Goal: Task Accomplishment & Management: Manage account settings

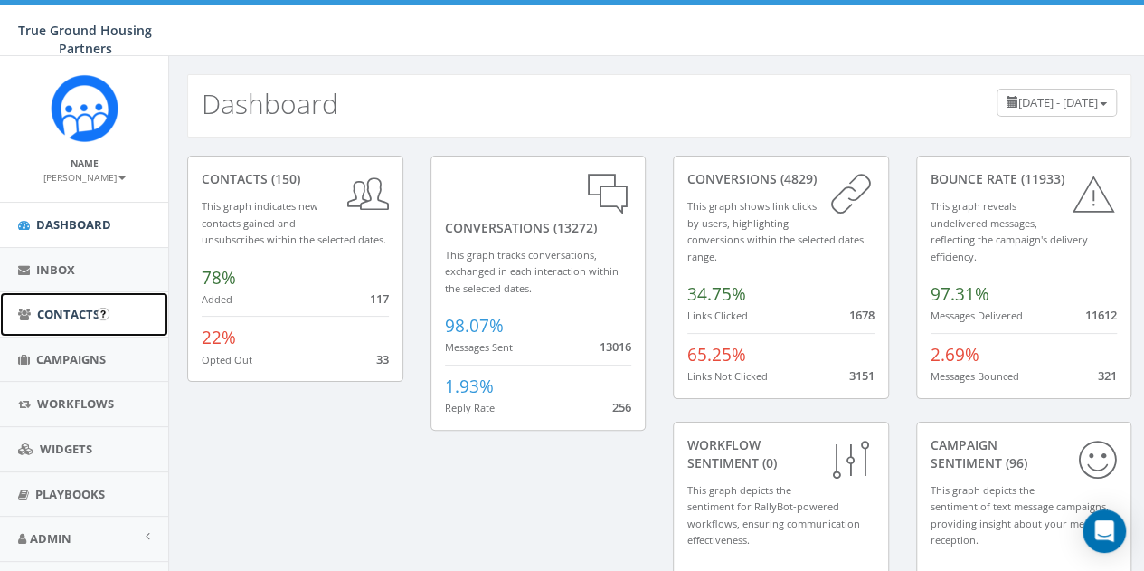
click at [54, 318] on span "Contacts" at bounding box center [68, 314] width 62 height 16
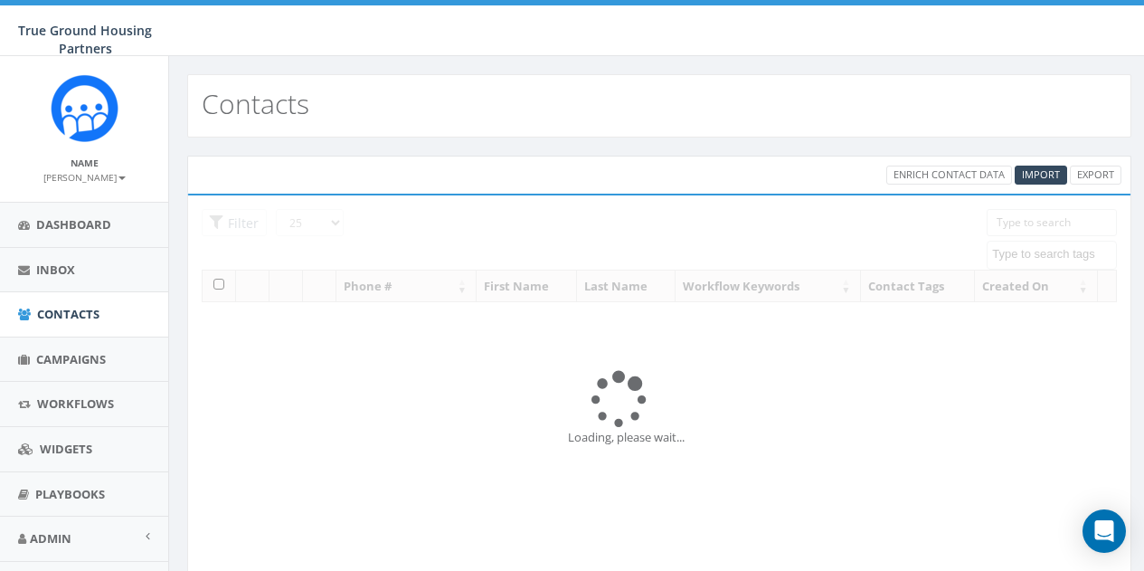
select select
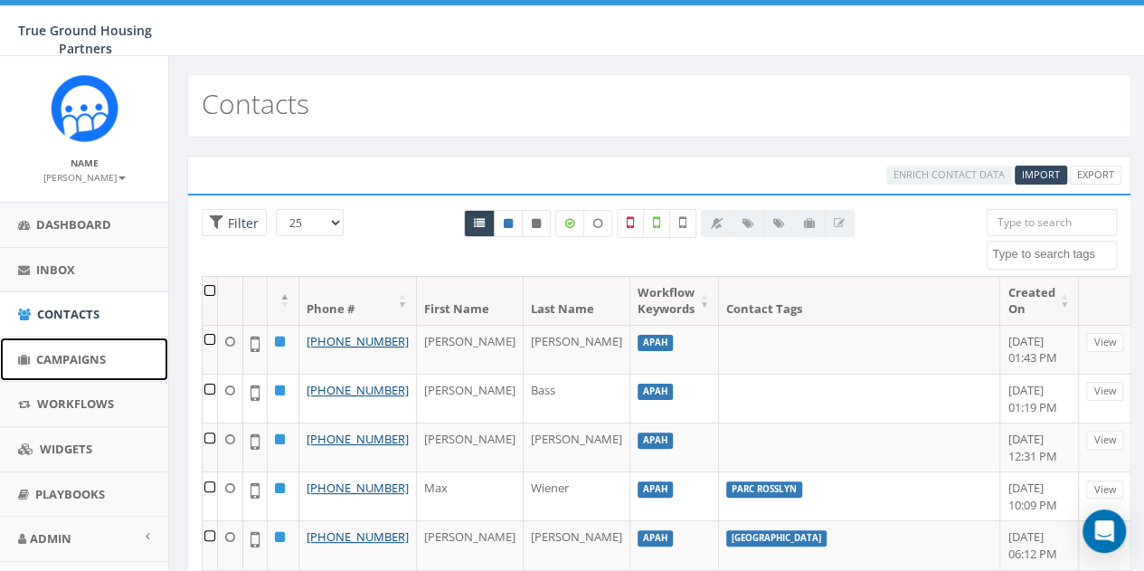
click at [56, 359] on span "Campaigns" at bounding box center [71, 359] width 70 height 16
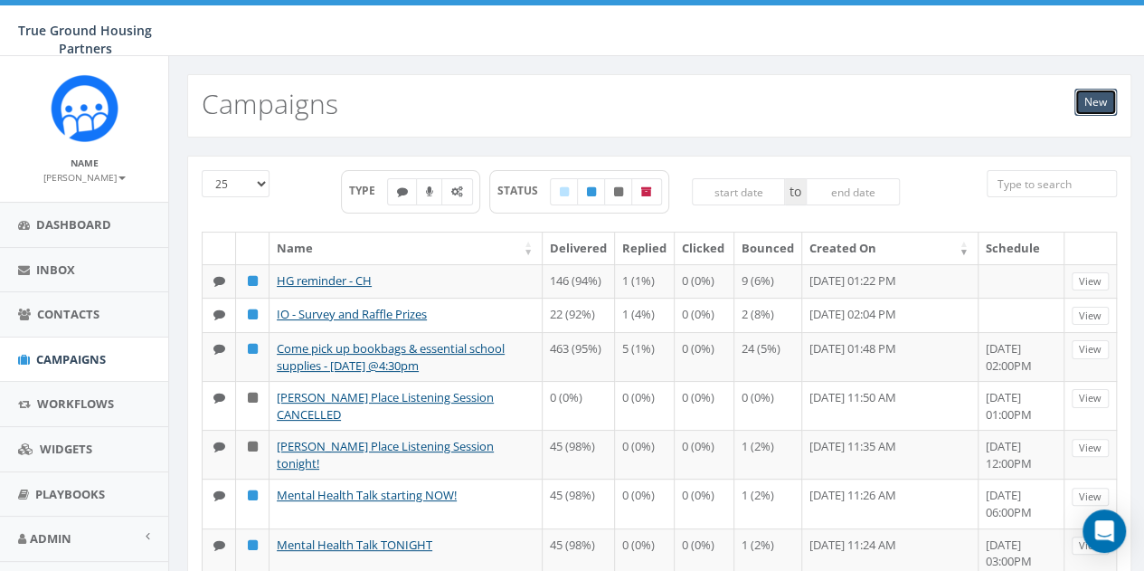
click at [1105, 96] on link "New" at bounding box center [1096, 102] width 43 height 27
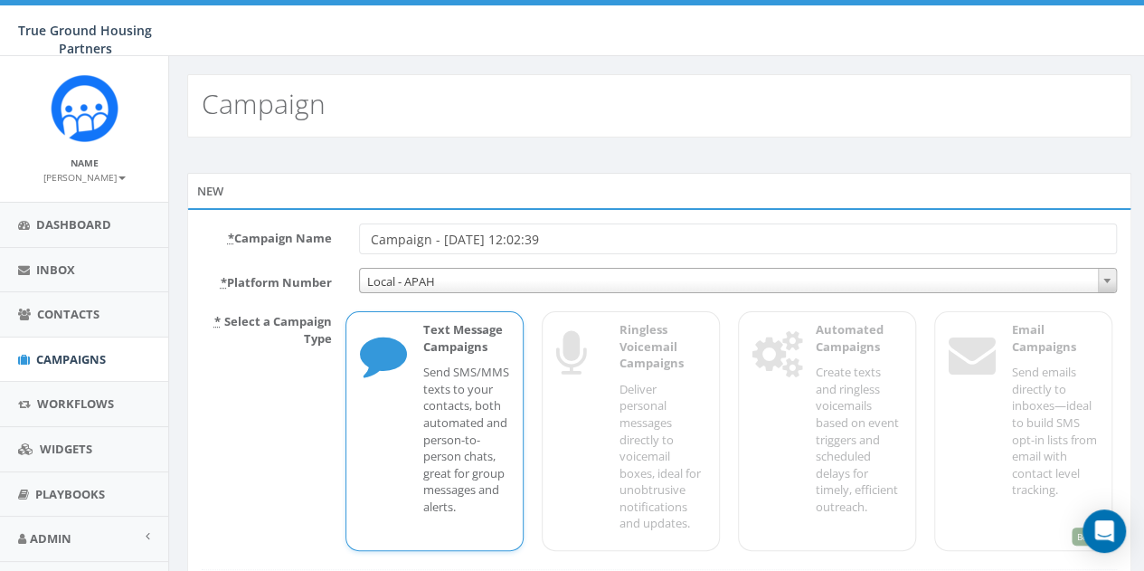
drag, startPoint x: 580, startPoint y: 239, endPoint x: 362, endPoint y: 231, distance: 218.1
click at [362, 231] on input "Campaign - 08/21/2025, 12:02:39" at bounding box center [738, 238] width 758 height 31
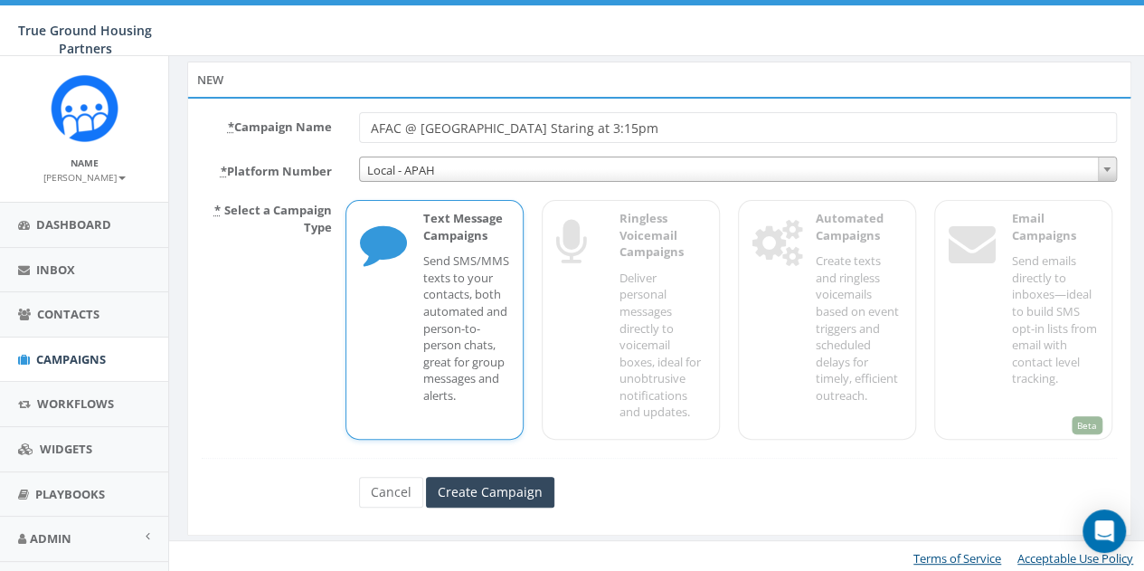
scroll to position [114, 0]
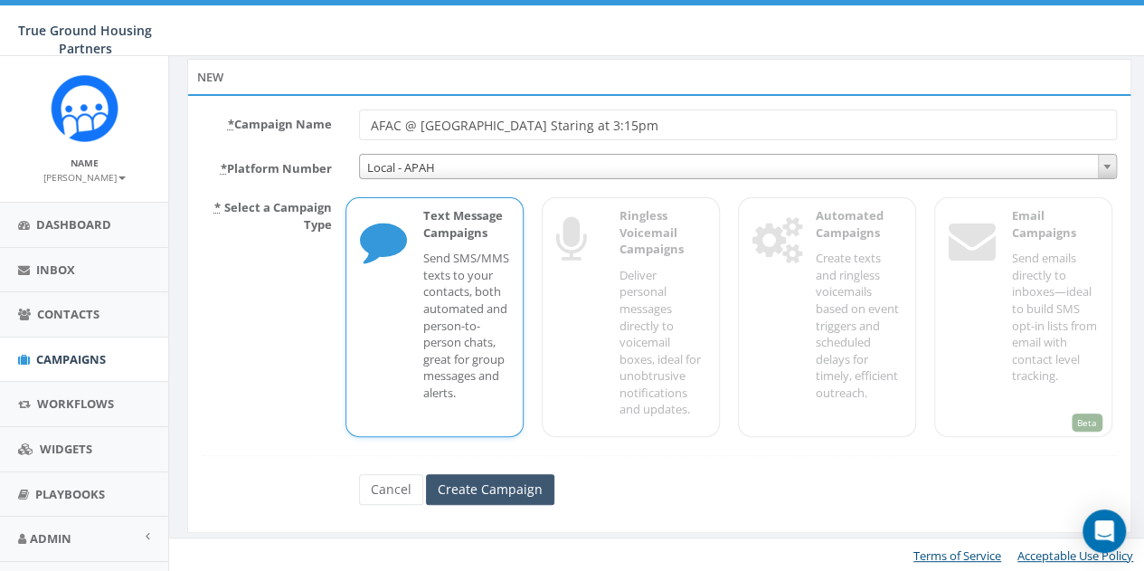
type input "AFAC @ Queens Court Staring at 3:15pm"
click at [488, 488] on input "Create Campaign" at bounding box center [490, 489] width 128 height 31
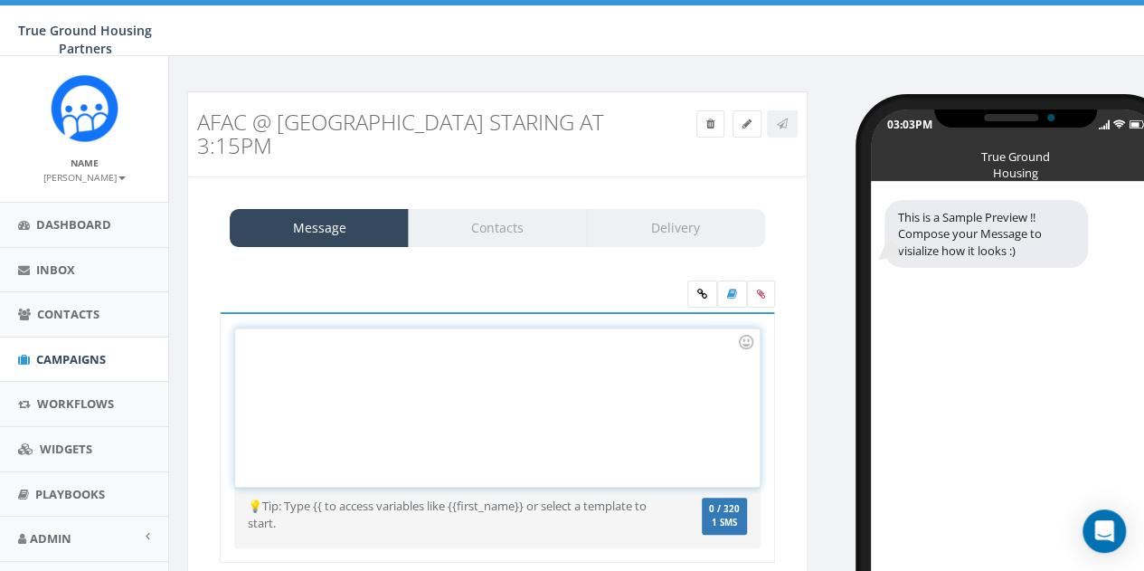
click at [275, 328] on div at bounding box center [497, 407] width 524 height 158
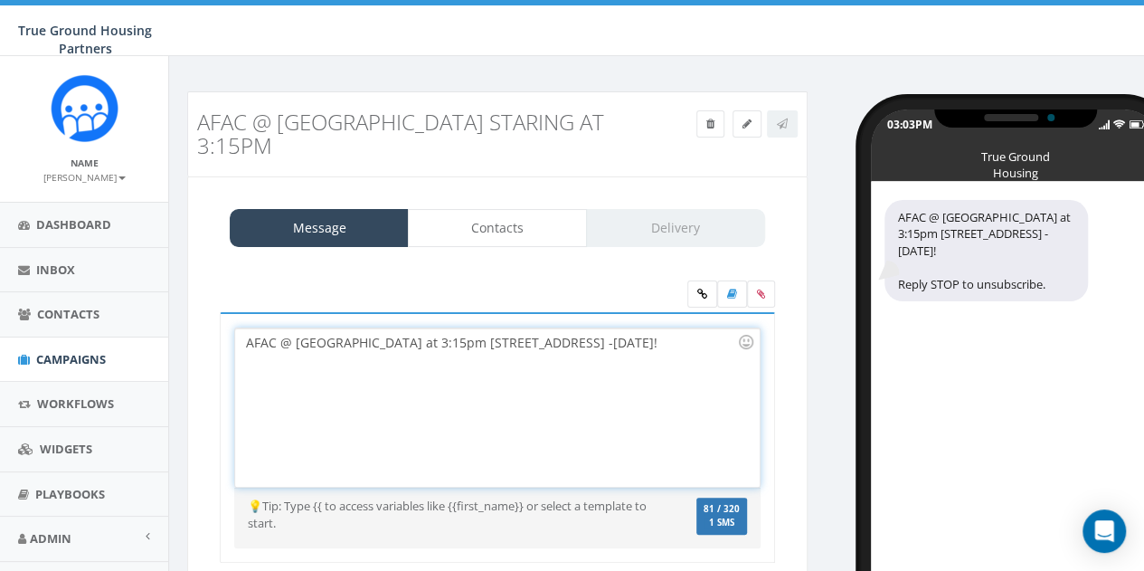
click at [248, 328] on div "AFAC @ Queens Court at 3:15pm 1615 18th St. N -TODAY!" at bounding box center [497, 407] width 524 height 158
click at [278, 328] on div "AFAC @ Queens Court at 3:15pm 1615 18th St. N -TODAY!" at bounding box center [497, 407] width 524 height 158
click at [646, 328] on div "AFAC TODAY @ Queens Court at 3:15pm 1615 18th St. N -TODAY!" at bounding box center [497, 407] width 524 height 158
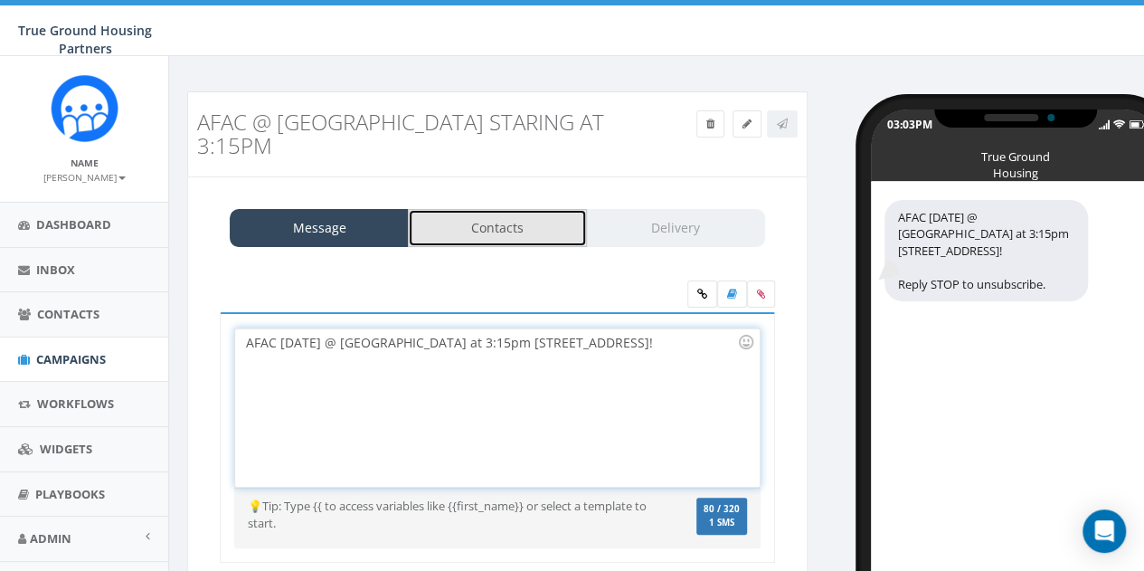
click at [503, 209] on link "Contacts" at bounding box center [497, 228] width 179 height 38
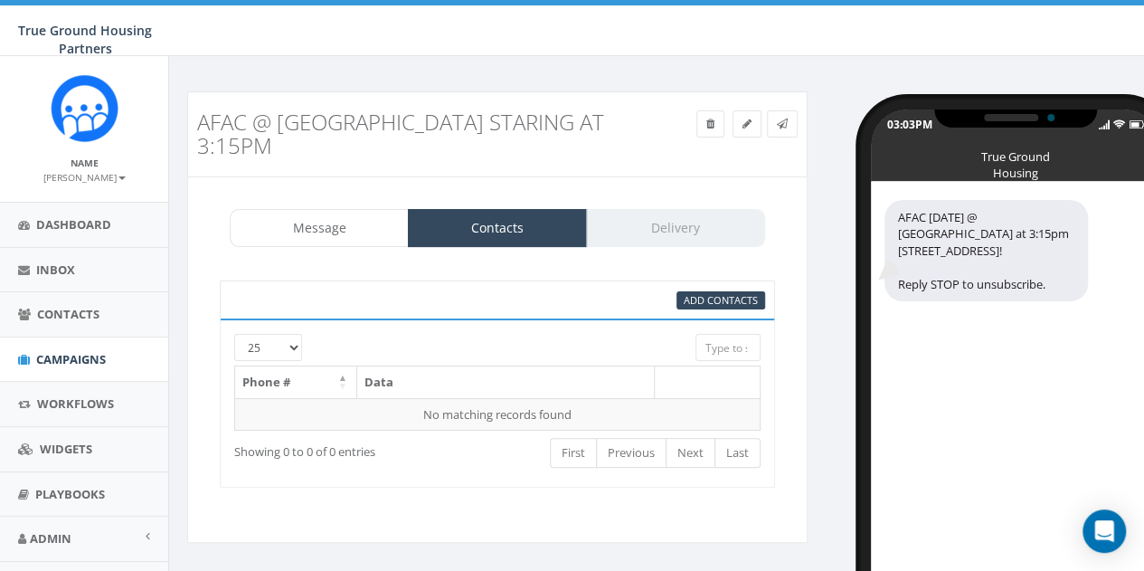
click at [709, 280] on div "Add Contacts" at bounding box center [497, 299] width 555 height 38
click at [709, 293] on span "Add Contacts" at bounding box center [721, 300] width 74 height 14
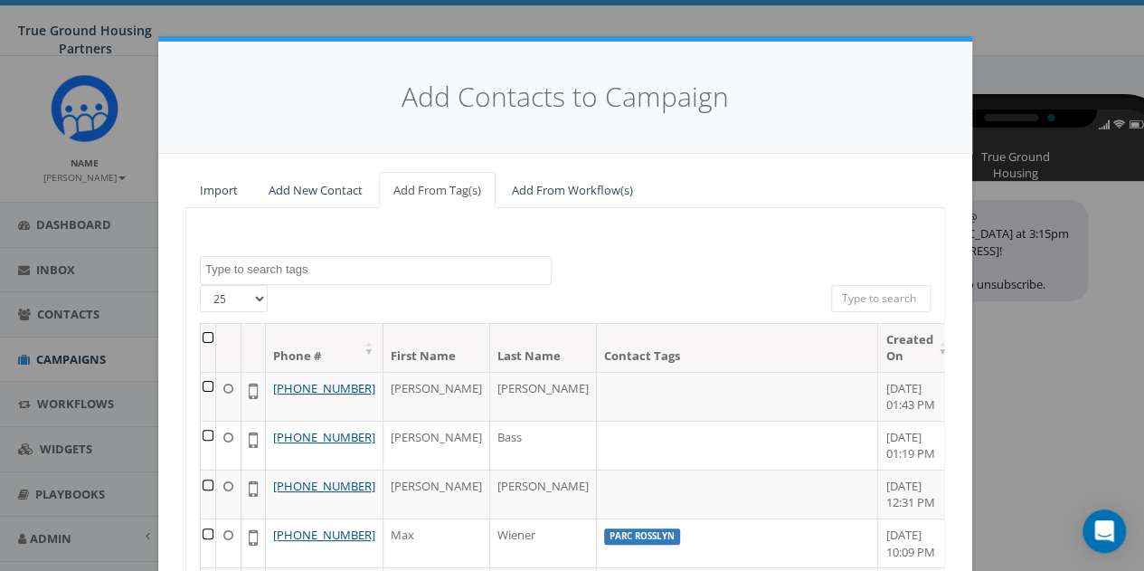
click at [282, 269] on textarea "Search" at bounding box center [378, 269] width 346 height 16
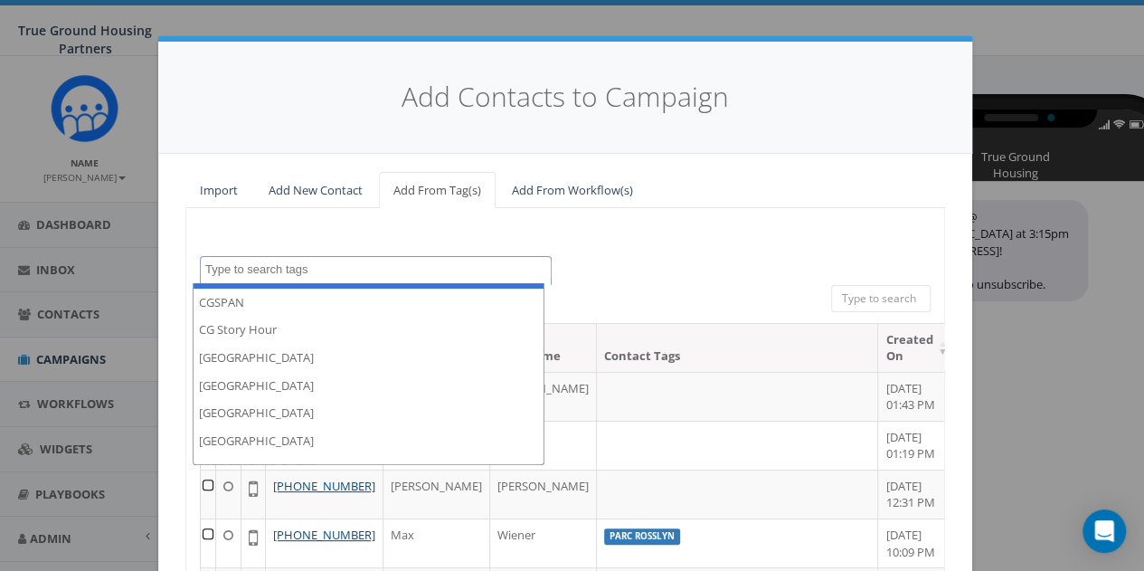
scroll to position [362, 0]
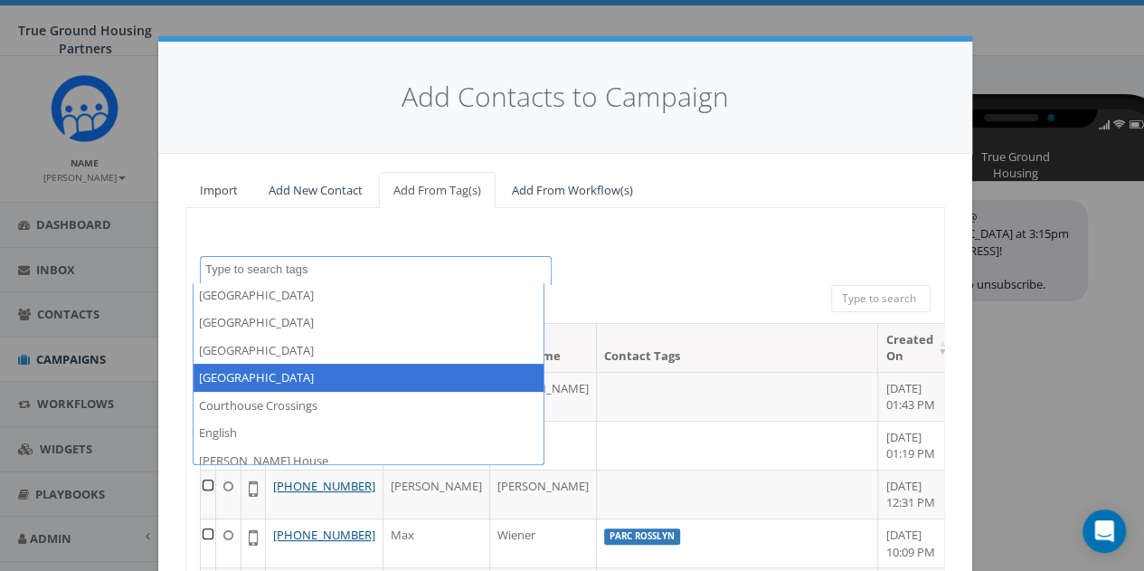
select select "[GEOGRAPHIC_DATA]"
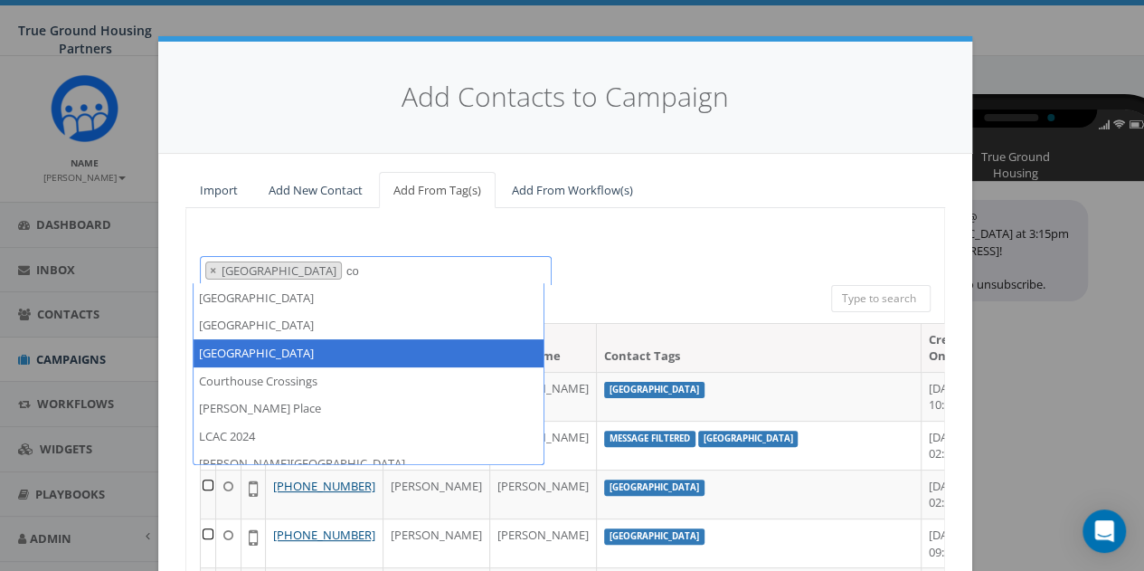
scroll to position [68, 0]
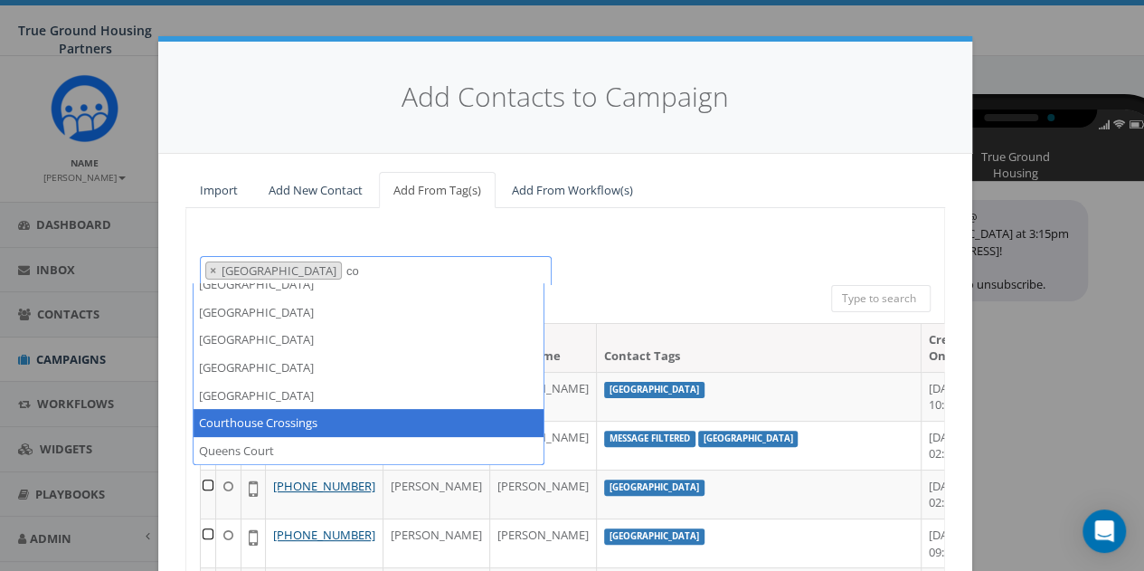
type textarea "co"
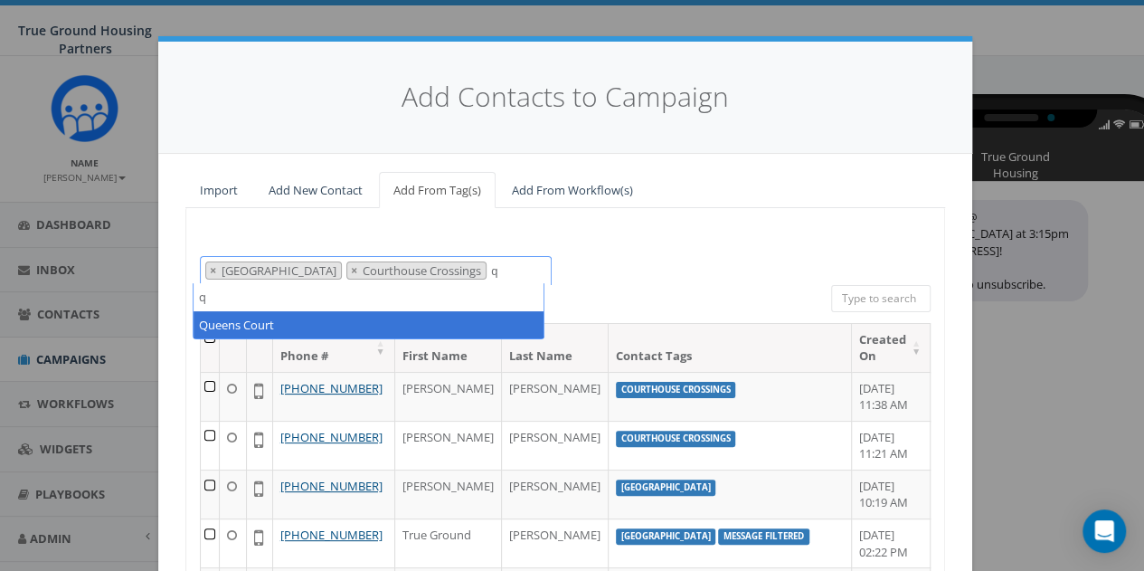
type textarea "q"
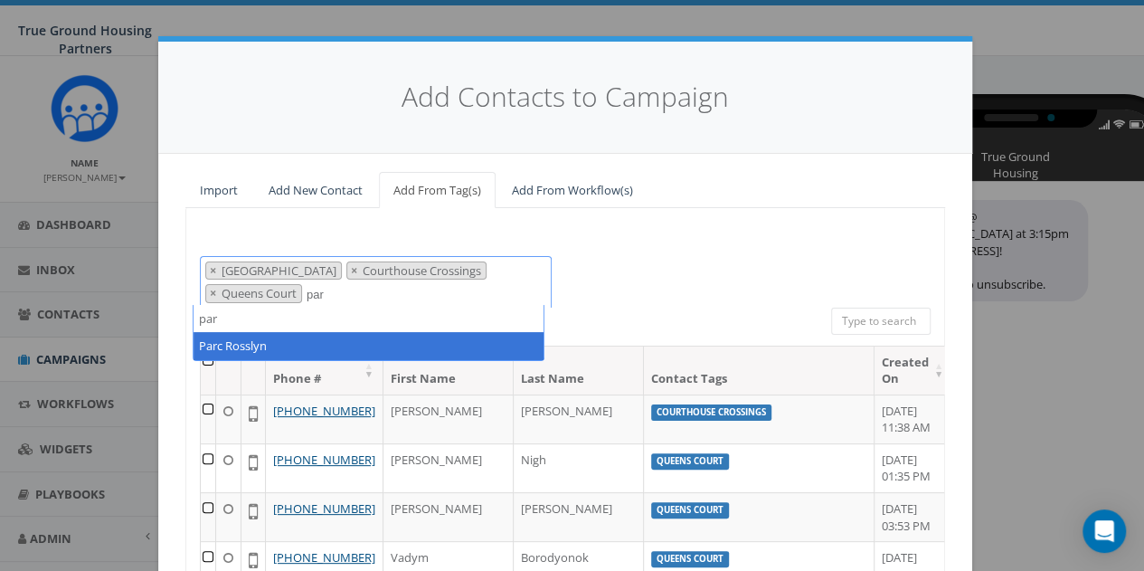
type textarea "par"
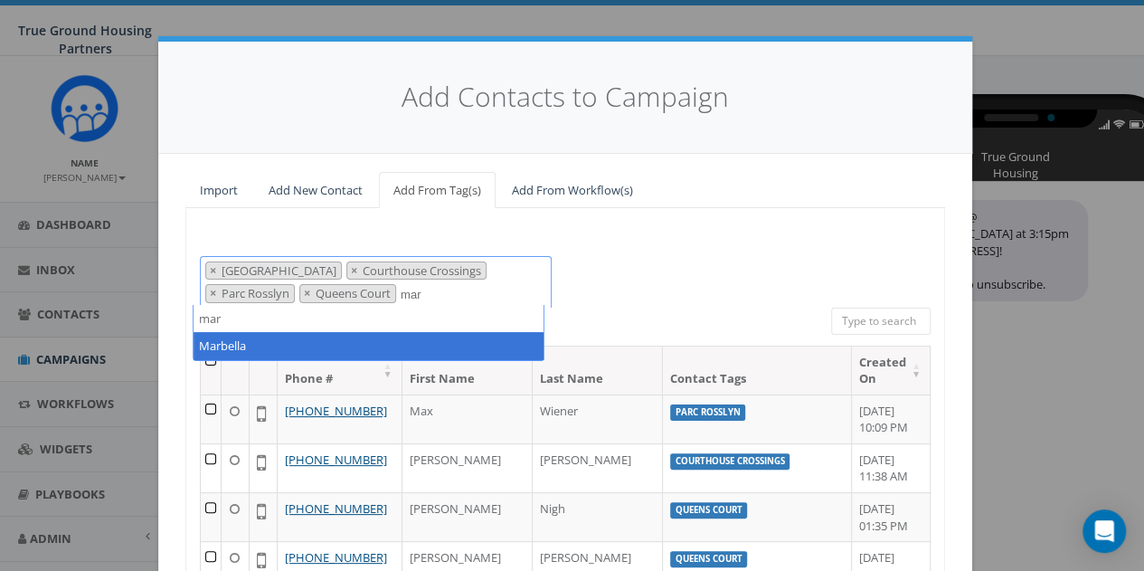
type textarea "mar"
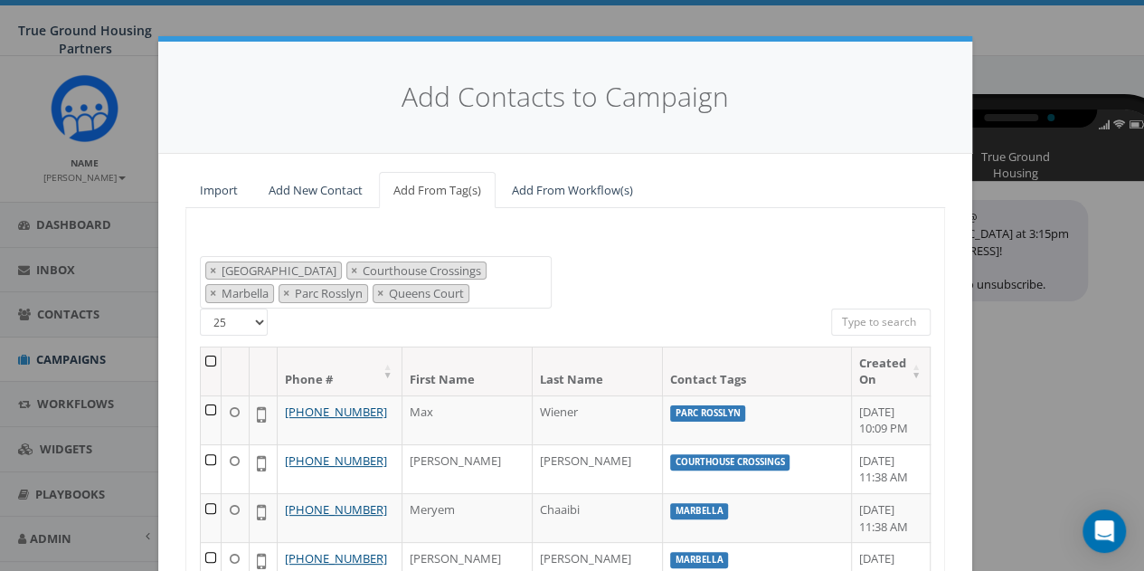
click at [206, 361] on th at bounding box center [211, 371] width 21 height 48
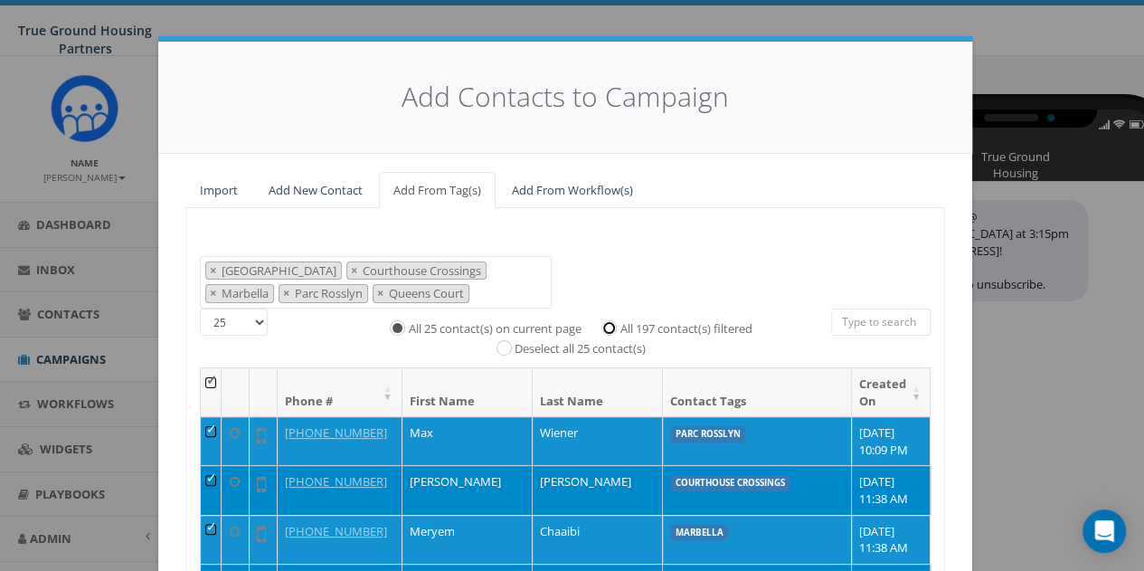
click at [610, 321] on input "All 197 contact(s) filtered" at bounding box center [614, 327] width 12 height 12
radio input "true"
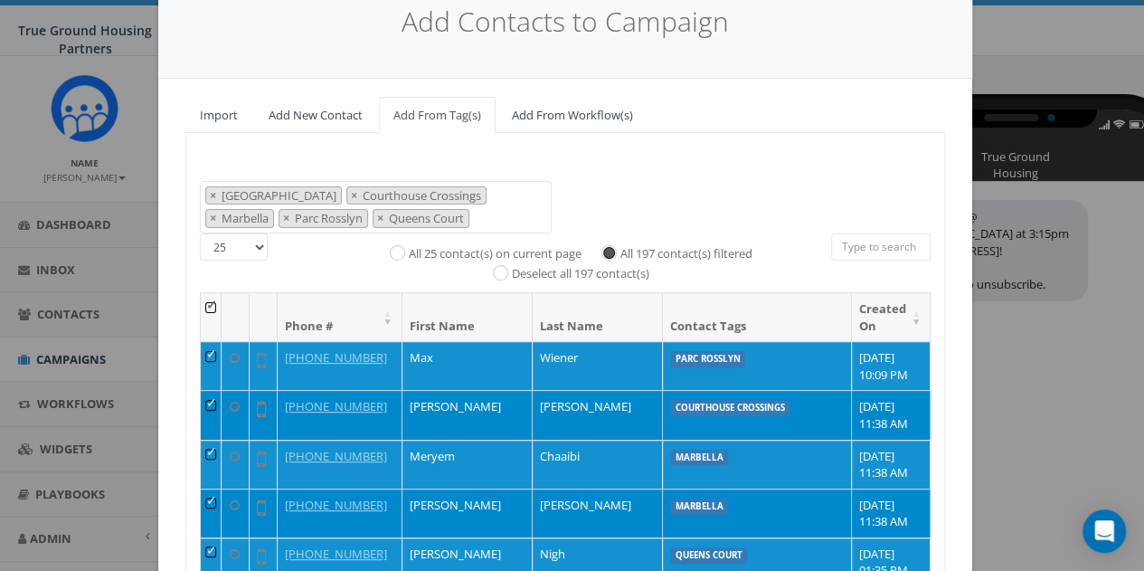
scroll to position [284, 0]
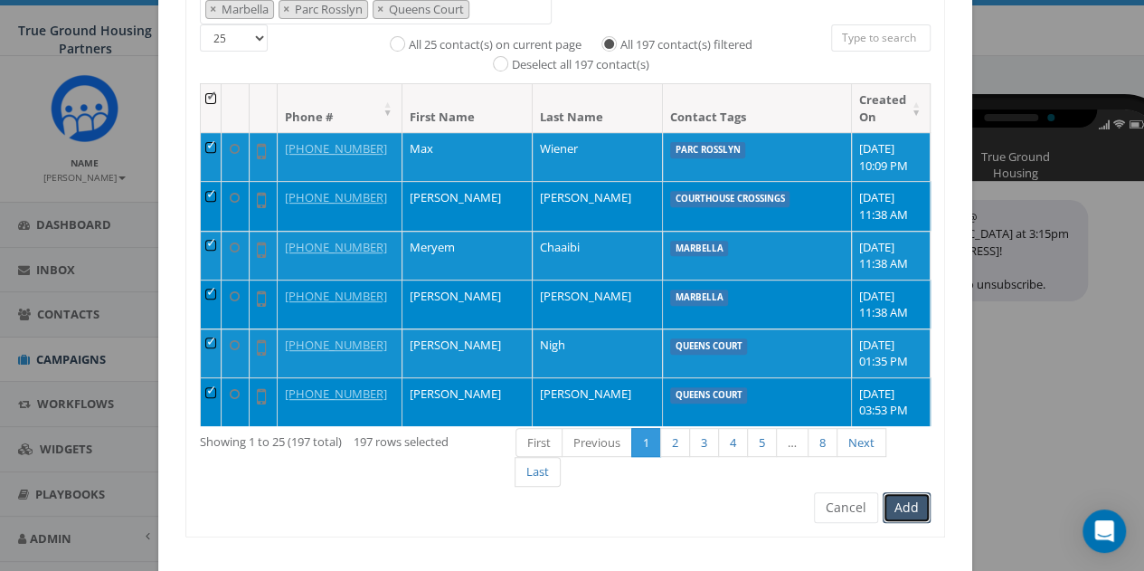
click at [902, 492] on button "Add" at bounding box center [907, 507] width 48 height 31
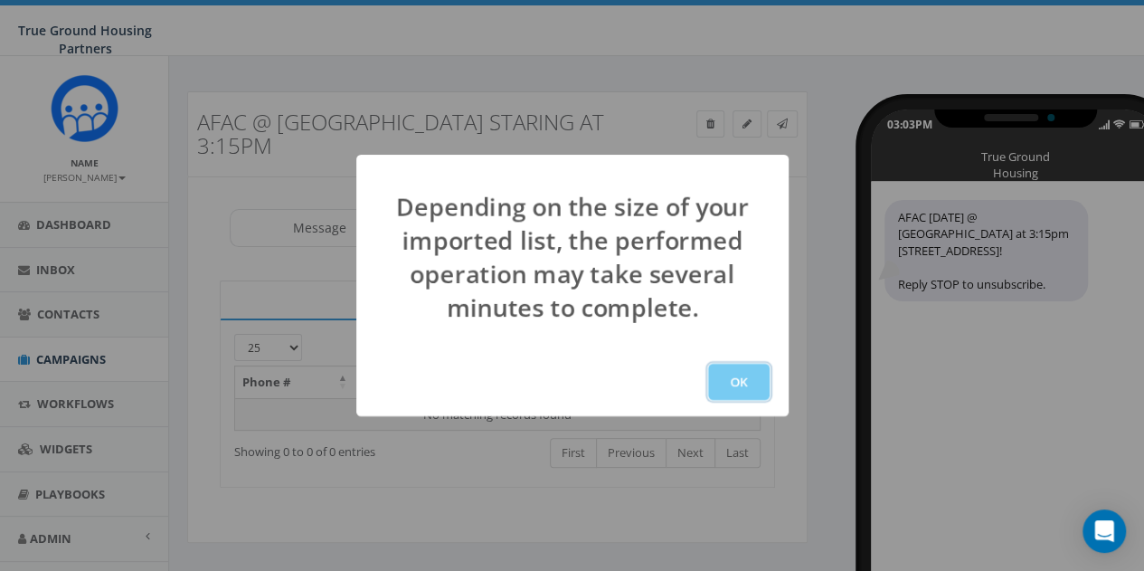
click at [731, 384] on button "OK" at bounding box center [739, 382] width 62 height 36
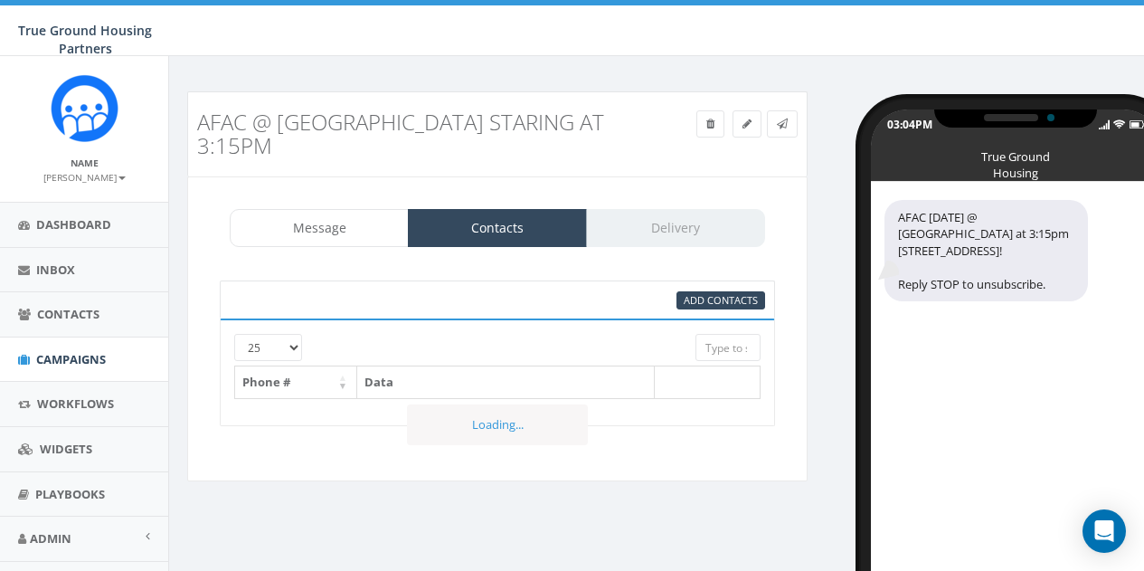
select select
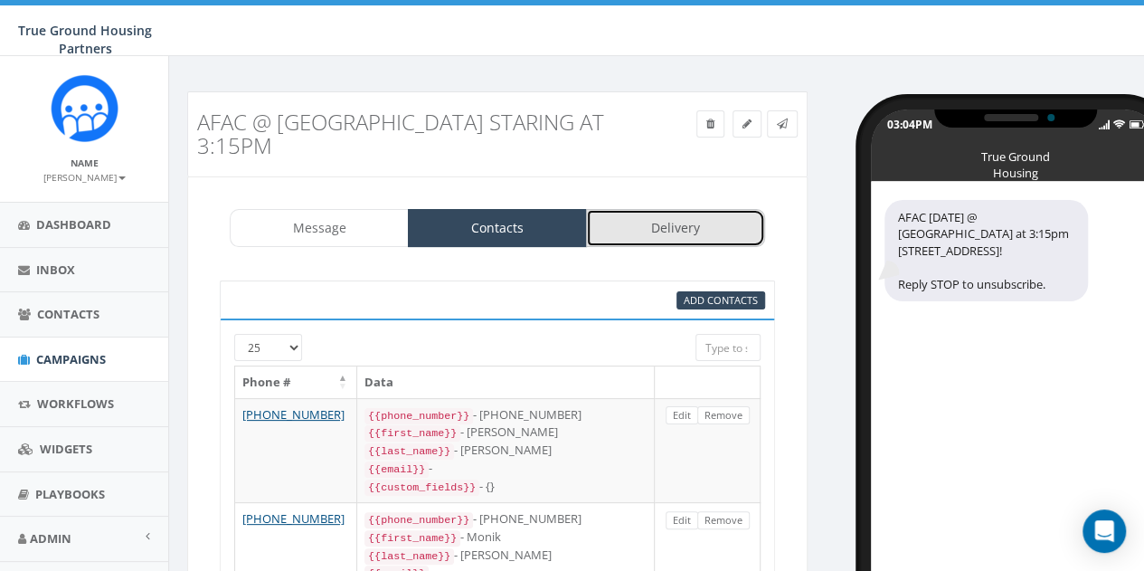
click at [660, 209] on link "Delivery" at bounding box center [675, 228] width 179 height 38
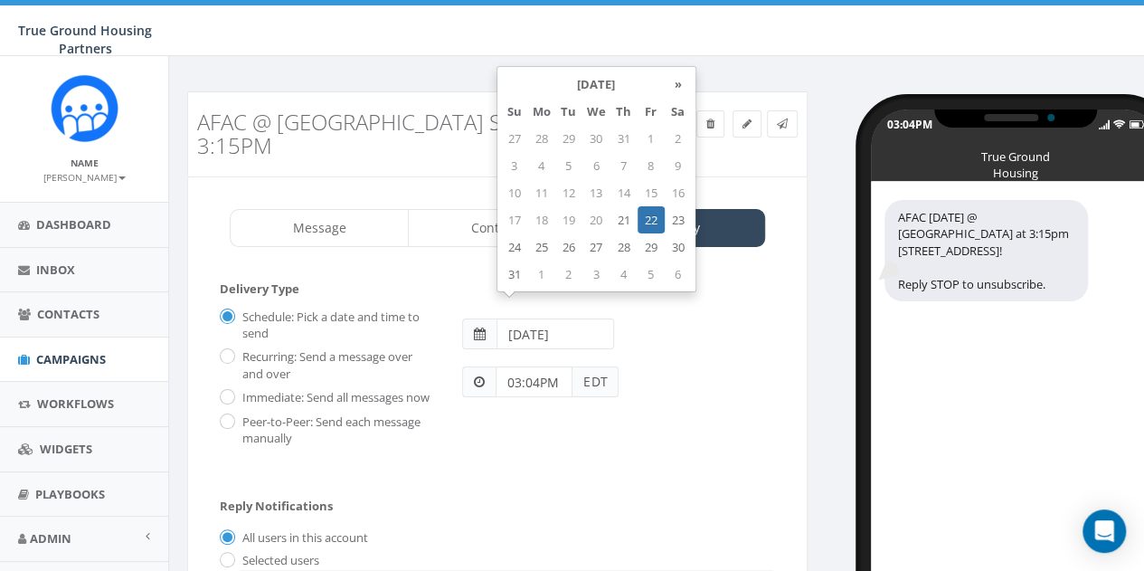
click at [584, 318] on input "2025-08-22" at bounding box center [556, 333] width 118 height 31
click at [626, 217] on td "21" at bounding box center [624, 219] width 27 height 27
type input "2025-08-21"
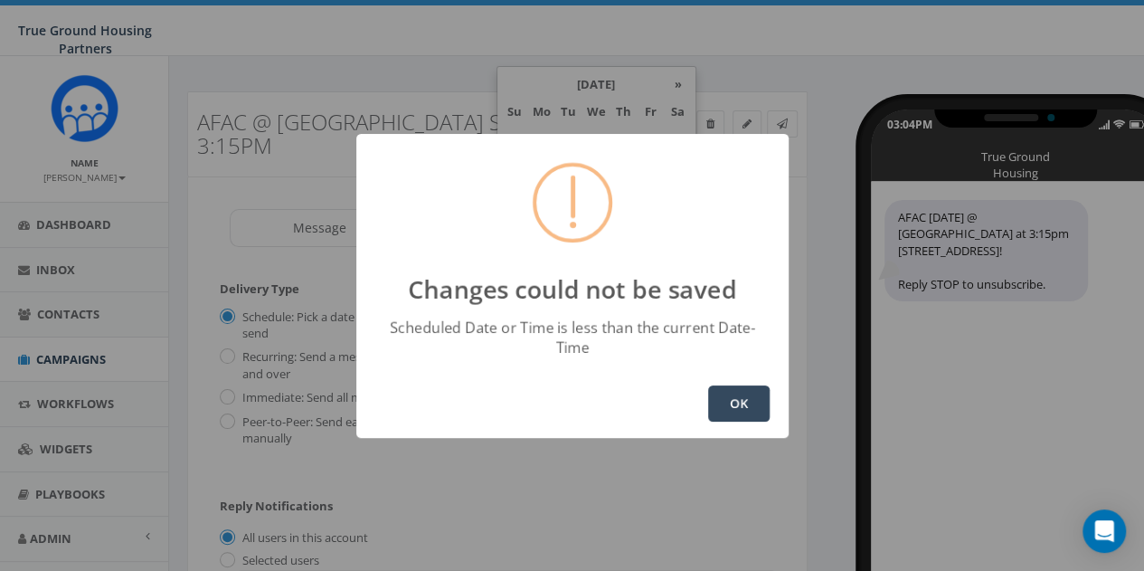
click at [745, 392] on button "OK" at bounding box center [739, 403] width 62 height 36
click at [739, 390] on button "OK" at bounding box center [739, 403] width 62 height 36
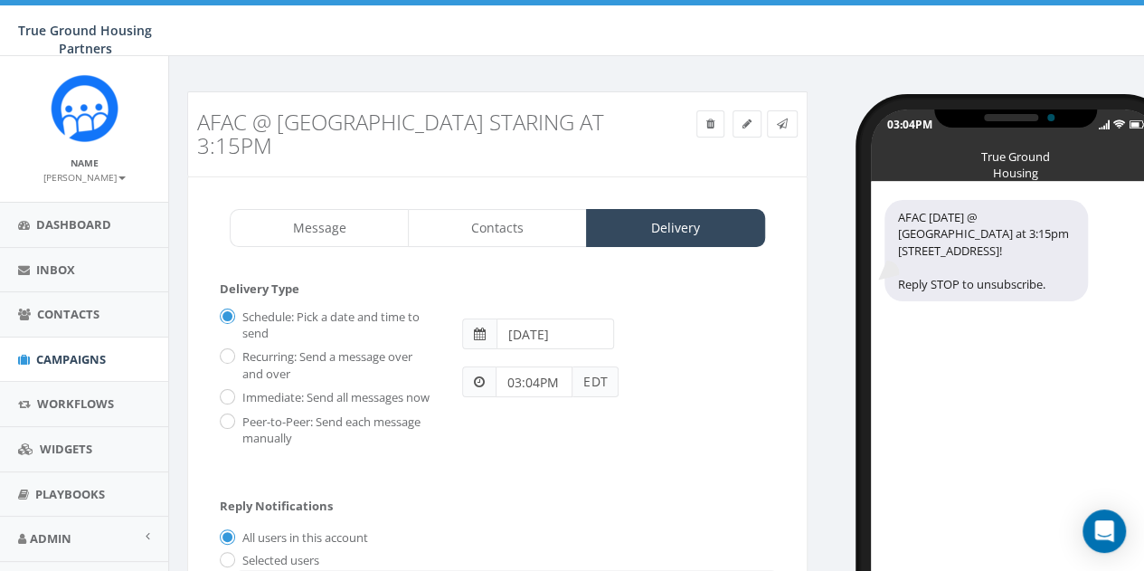
click at [537, 366] on input "03:04PM" at bounding box center [534, 381] width 77 height 31
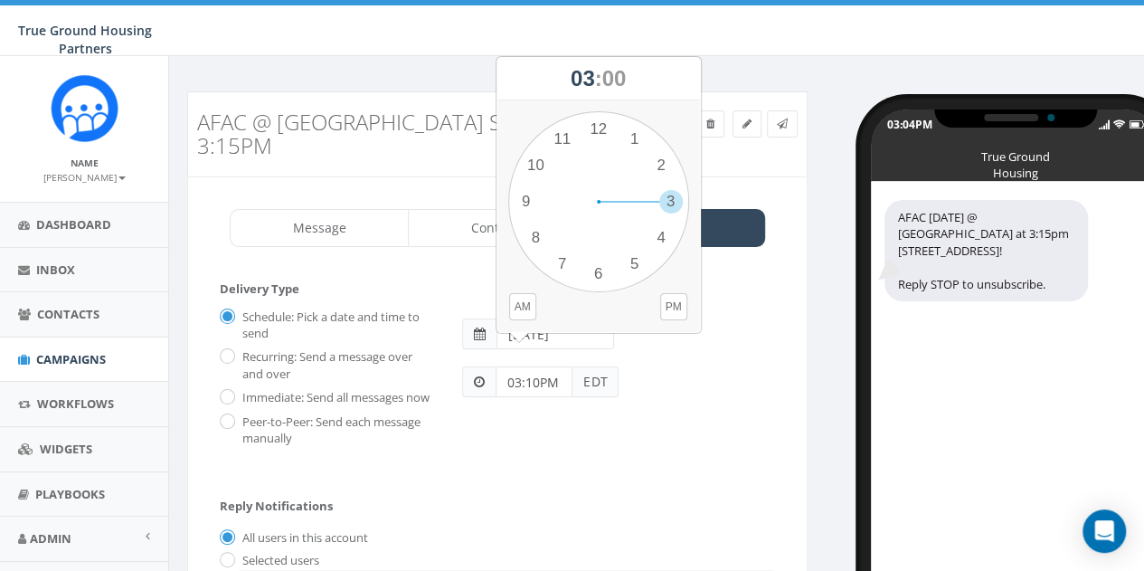
type input "03:10PM"
click at [740, 403] on div "Schedule: Pick a date and time to send Recurring: Send a message over and over …" at bounding box center [497, 374] width 583 height 145
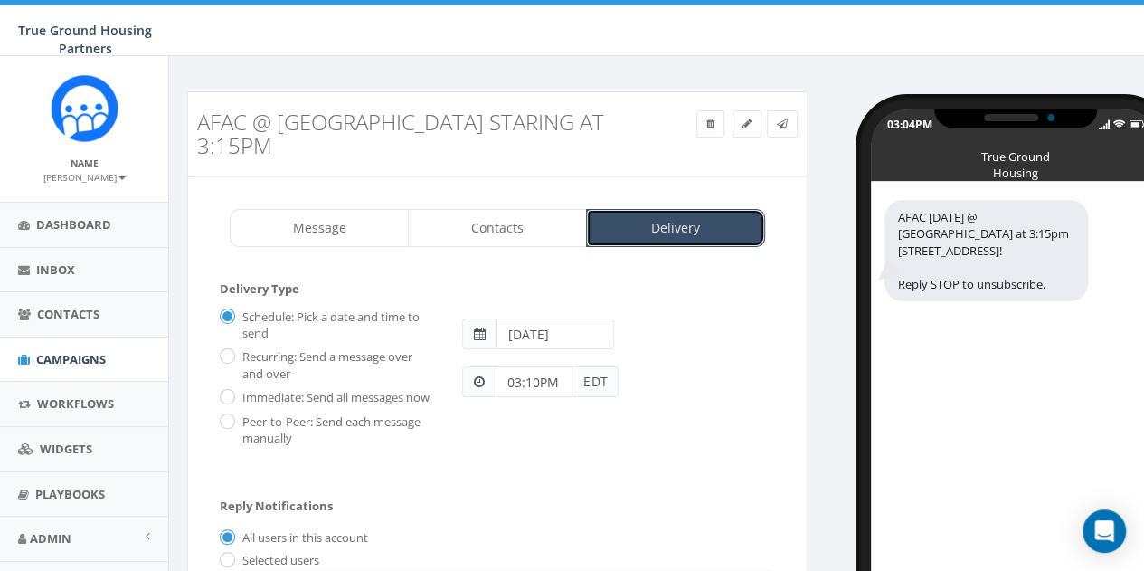
click at [686, 209] on link "Delivery" at bounding box center [675, 228] width 179 height 38
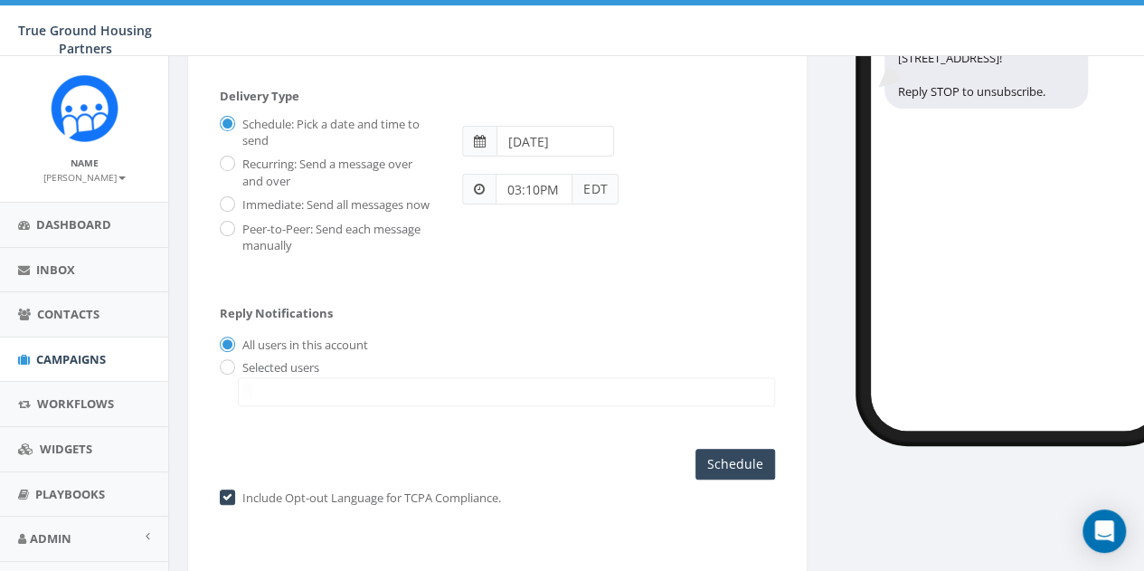
scroll to position [208, 0]
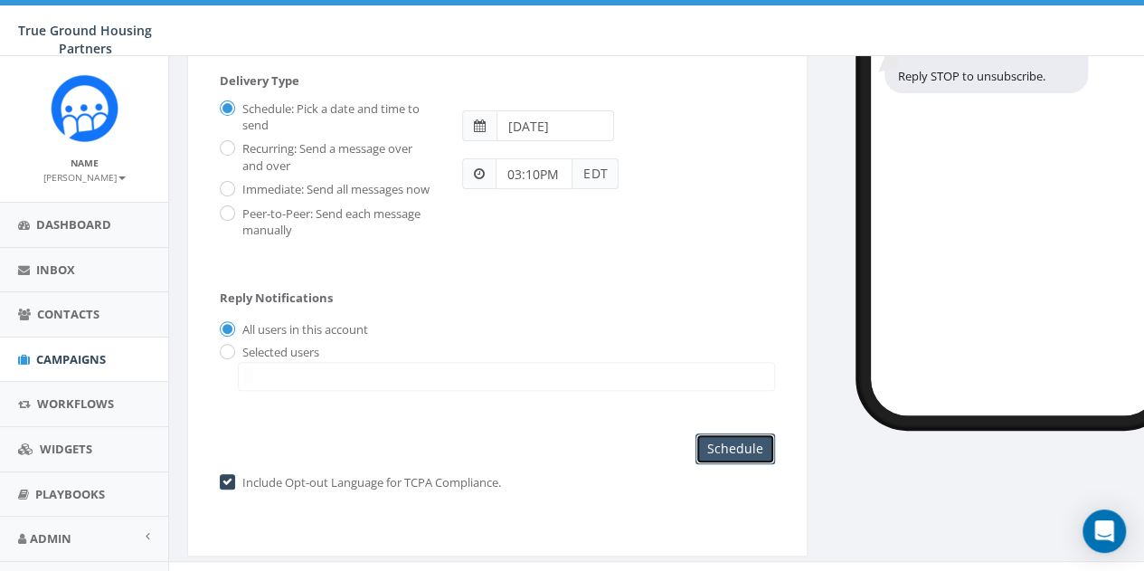
click at [738, 433] on input "Schedule" at bounding box center [736, 448] width 80 height 31
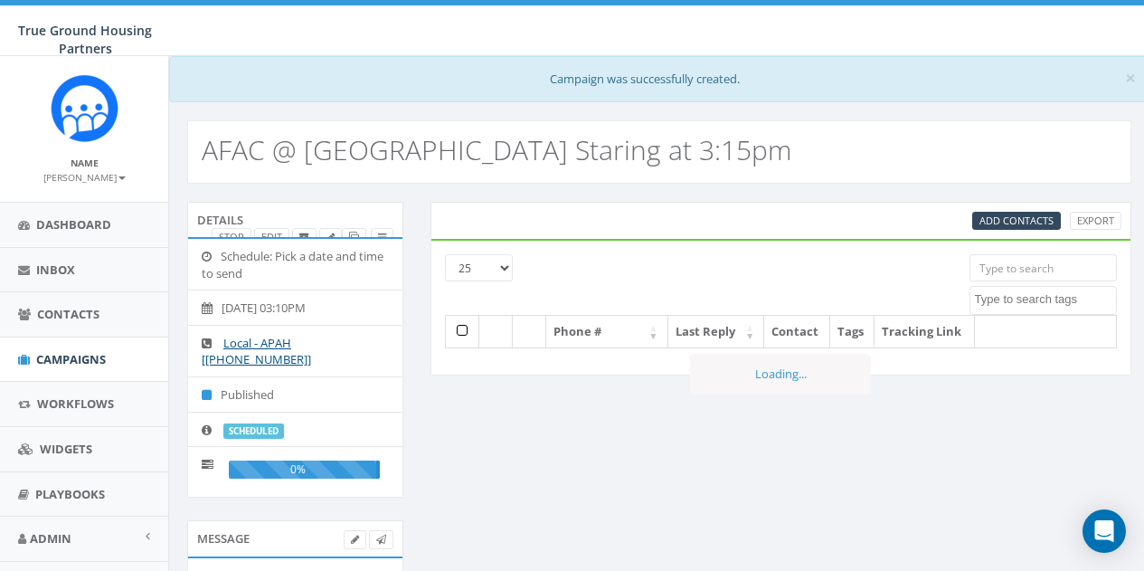
select select
